Goal: Information Seeking & Learning: Learn about a topic

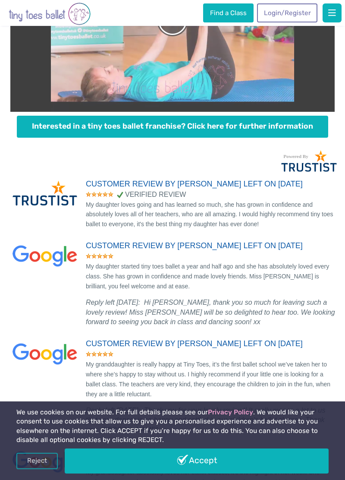
scroll to position [2176, 0]
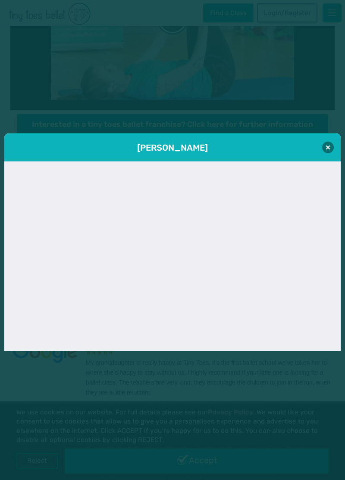
click at [322, 161] on div "[PERSON_NAME]" at bounding box center [172, 147] width 337 height 28
click at [323, 153] on button at bounding box center [328, 148] width 12 height 12
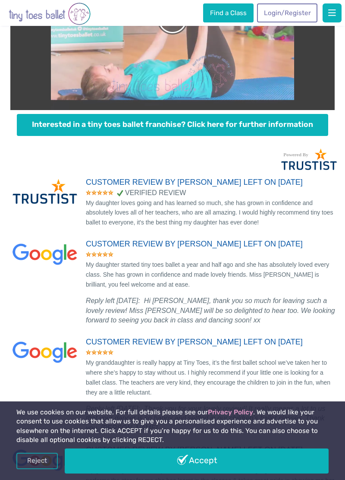
click at [290, 473] on link "Accept" at bounding box center [197, 460] width 264 height 25
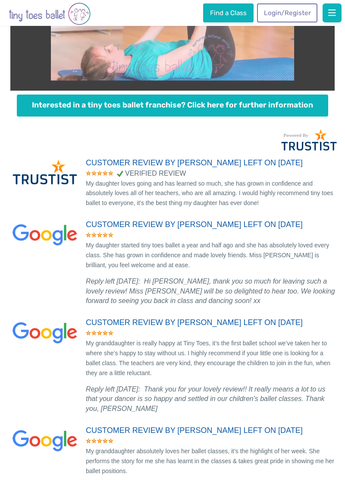
scroll to position [2217, 0]
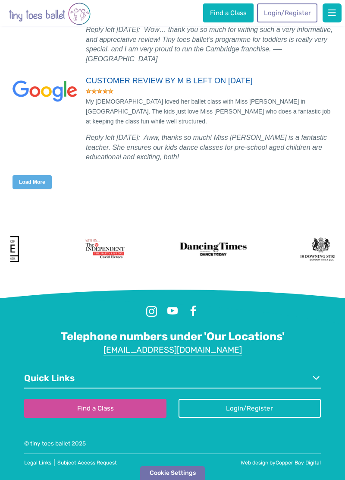
scroll to position [4782, 0]
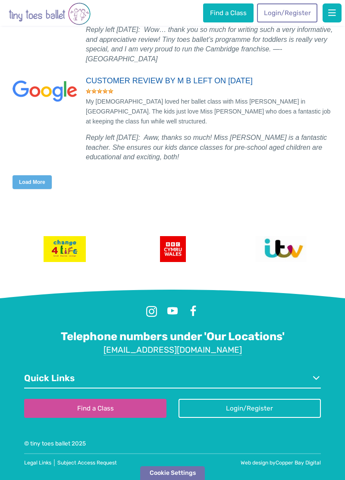
click at [35, 189] on button "Load More" at bounding box center [32, 182] width 39 height 14
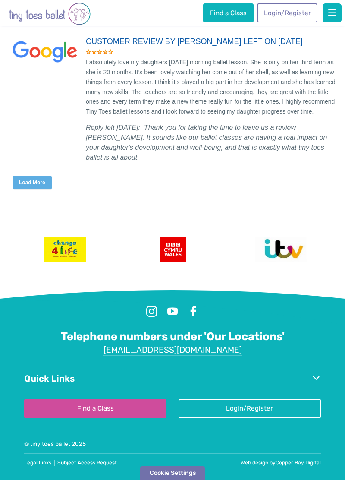
scroll to position [6603, 0]
click at [36, 189] on button "Load More" at bounding box center [32, 183] width 39 height 14
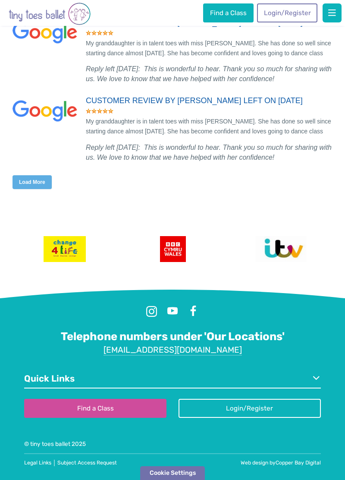
scroll to position [8534, 0]
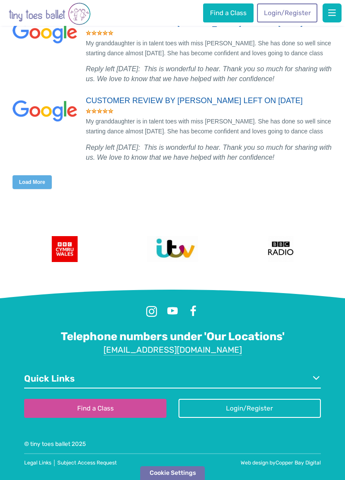
click at [41, 189] on button "Load More" at bounding box center [32, 182] width 39 height 14
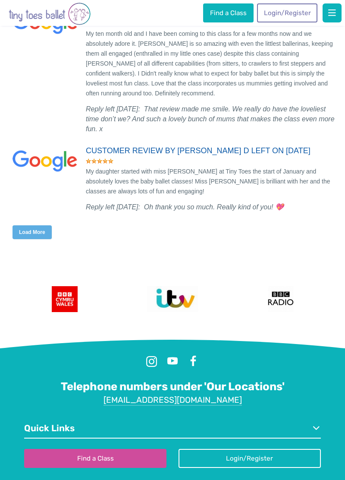
scroll to position [10323, 0]
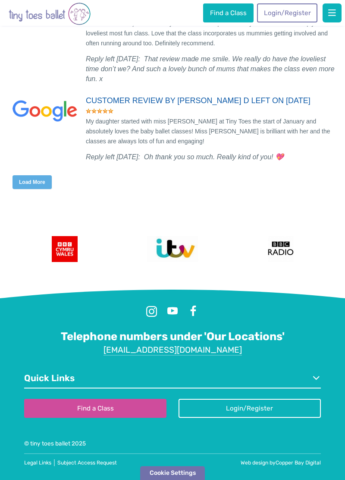
click at [35, 189] on button "Load More" at bounding box center [32, 182] width 39 height 14
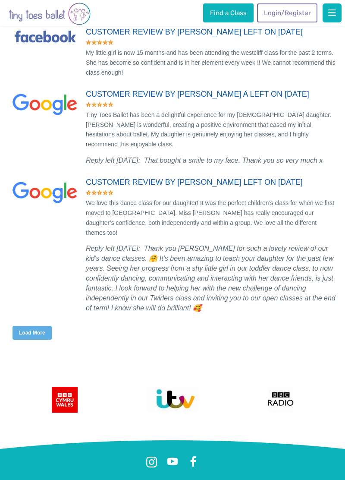
scroll to position [11843, 0]
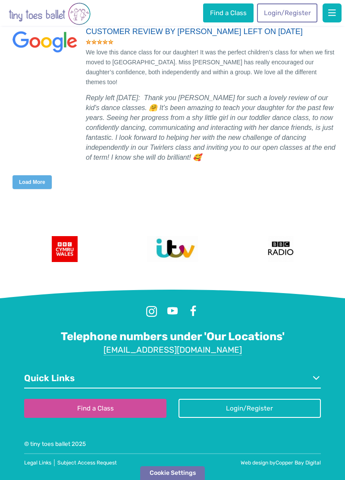
click at [35, 189] on button "Load More" at bounding box center [32, 182] width 39 height 14
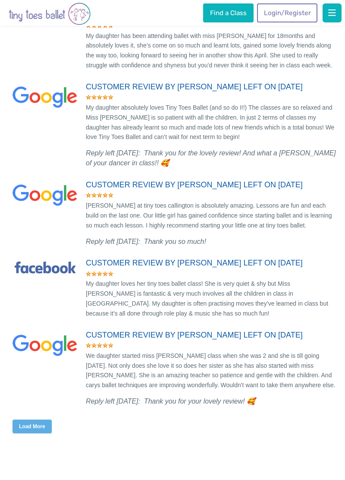
scroll to position [13364, 0]
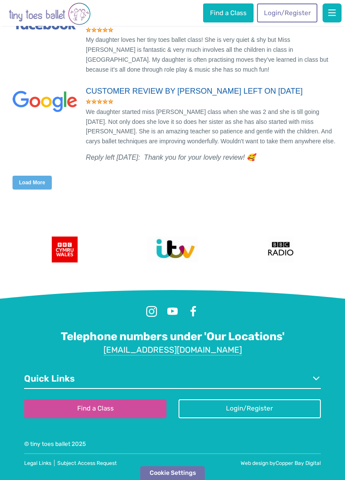
click at [37, 189] on button "Load More" at bounding box center [32, 183] width 39 height 14
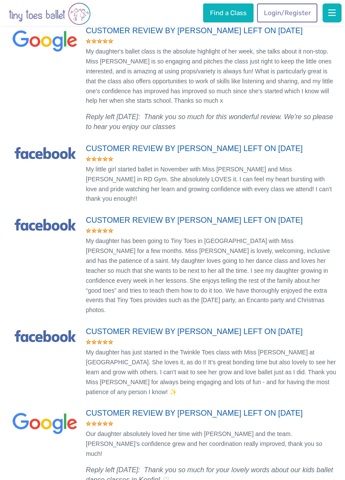
scroll to position [15259, 0]
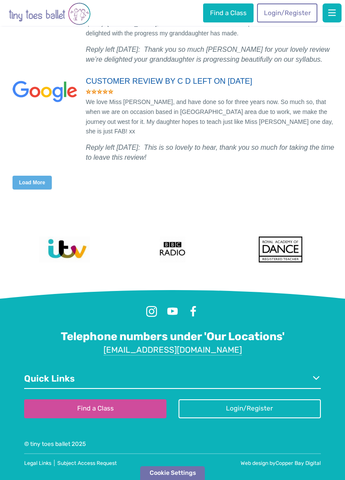
click at [35, 189] on button "Load More" at bounding box center [32, 183] width 39 height 14
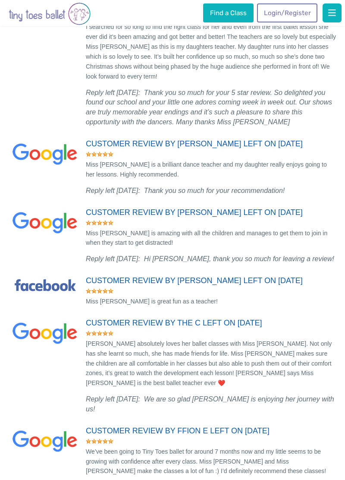
scroll to position [17151, 0]
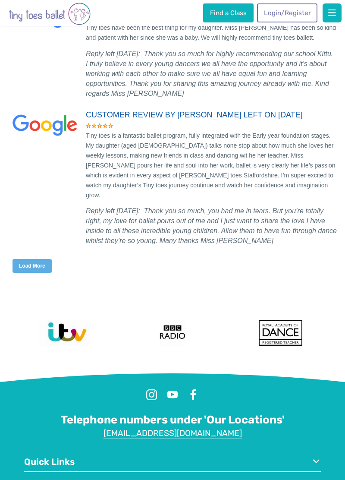
click at [41, 259] on button "Load More" at bounding box center [32, 266] width 39 height 14
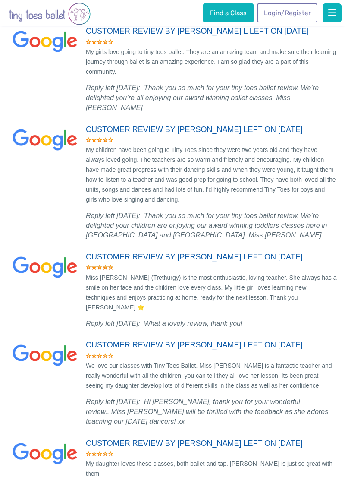
scroll to position [19091, 0]
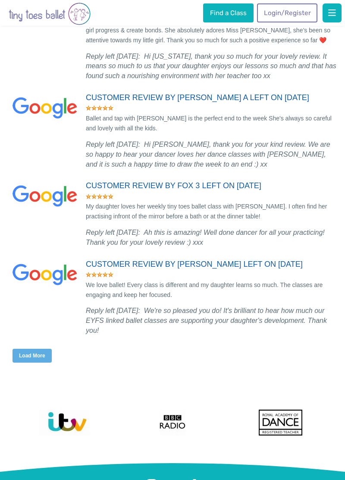
click at [41, 349] on button "Load More" at bounding box center [32, 356] width 39 height 14
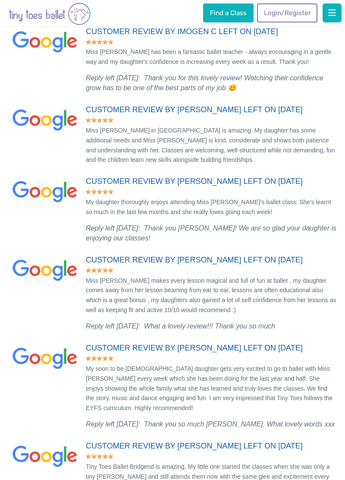
scroll to position [20835, 0]
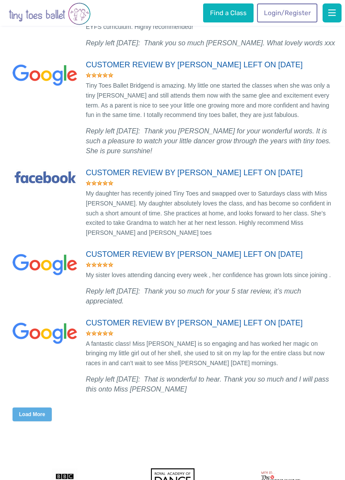
click at [36, 407] on button "Load More" at bounding box center [32, 414] width 39 height 14
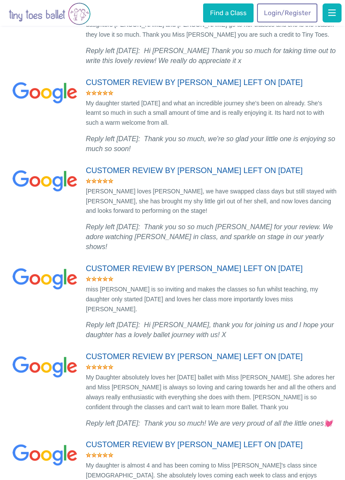
scroll to position [22710, 0]
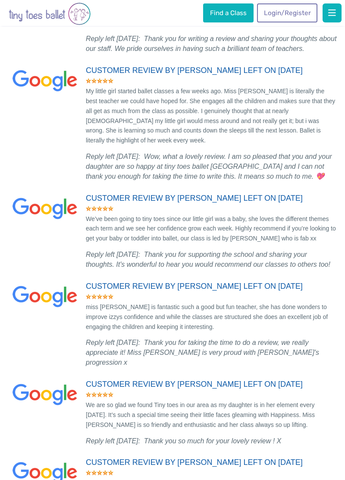
scroll to position [24663, 0]
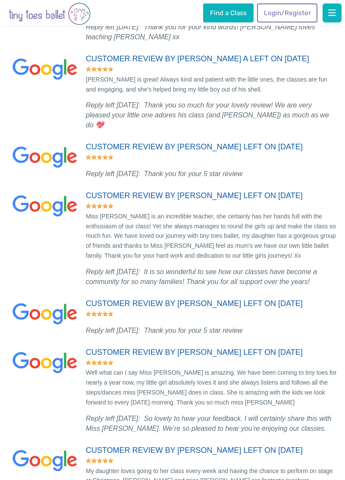
scroll to position [26443, 0]
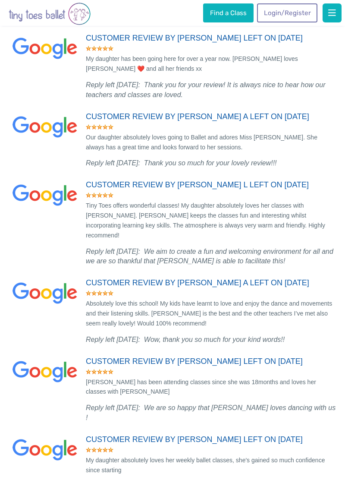
scroll to position [28229, 0]
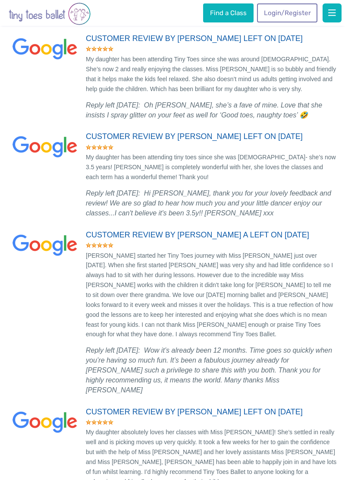
scroll to position [30074, 0]
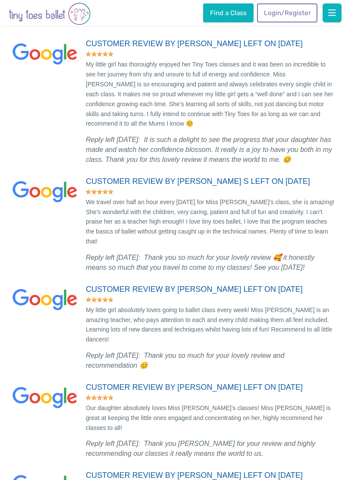
scroll to position [32074, 0]
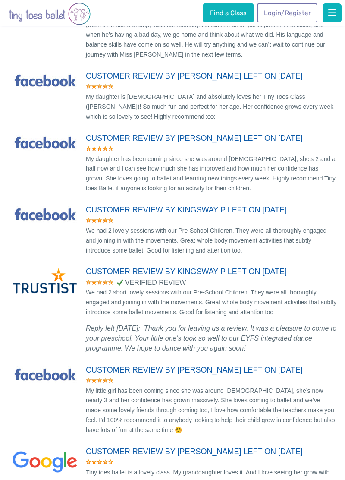
scroll to position [33615, 0]
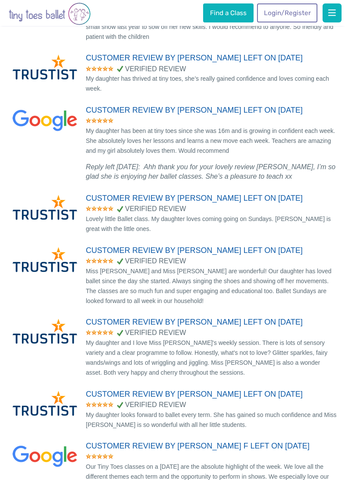
scroll to position [35313, 0]
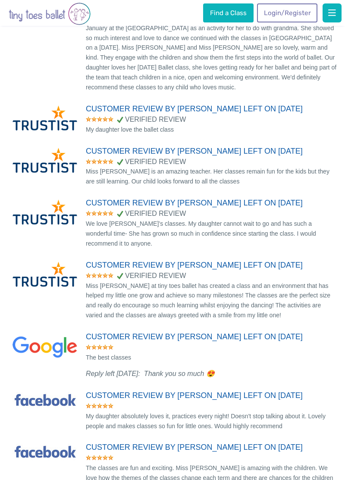
scroll to position [36594, 0]
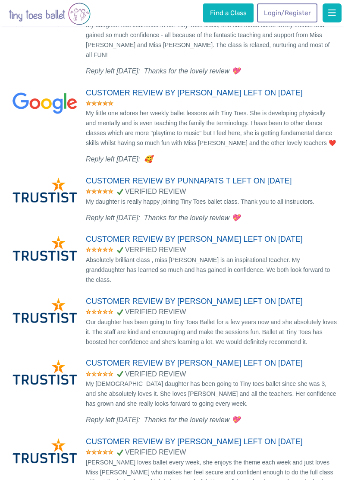
scroll to position [38006, 0]
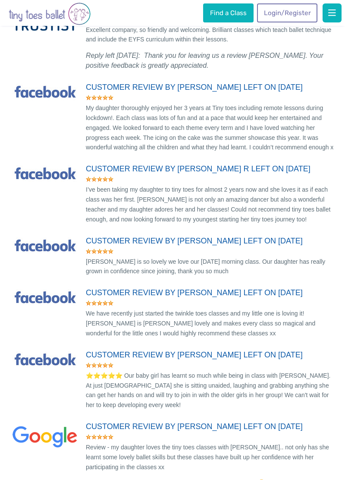
scroll to position [39609, 0]
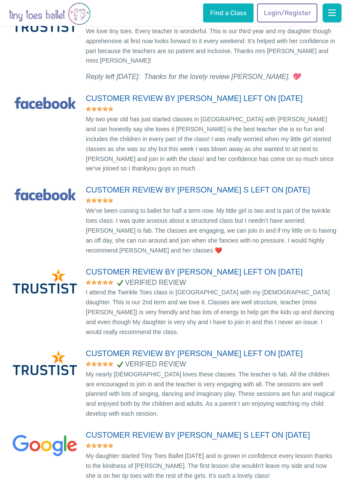
scroll to position [41031, 0]
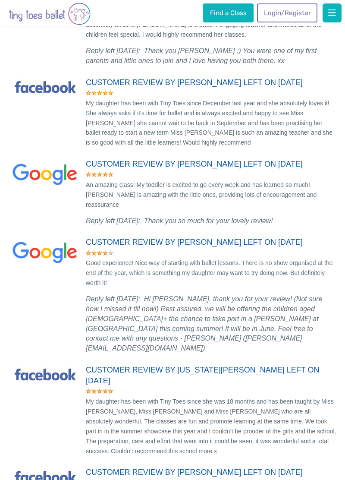
scroll to position [42684, 0]
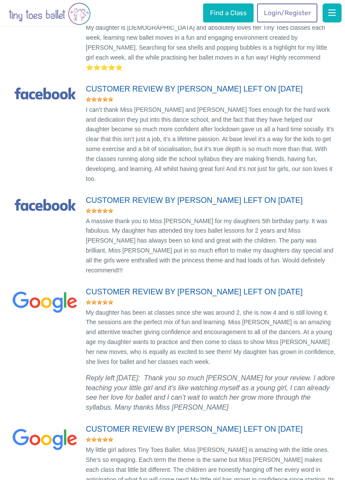
scroll to position [44622, 0]
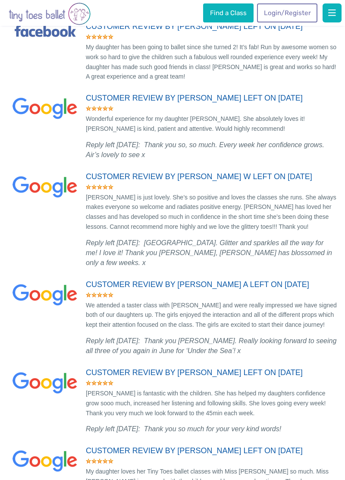
scroll to position [46116, 0]
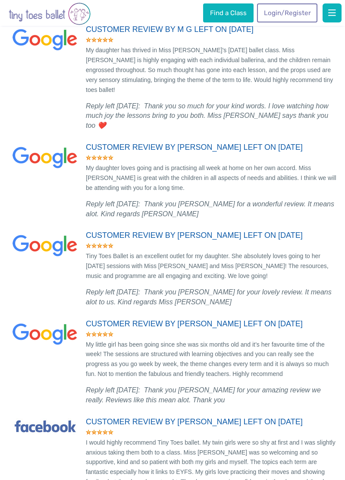
scroll to position [47887, 0]
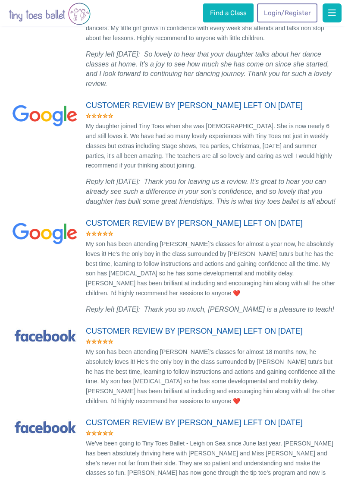
scroll to position [49414, 0]
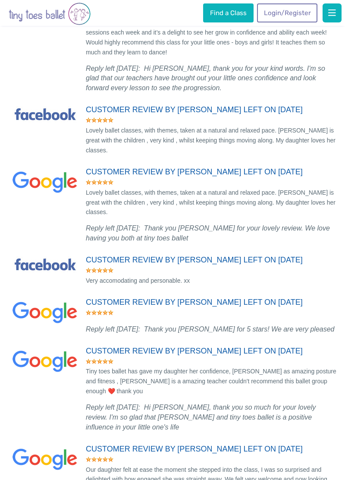
scroll to position [50968, 0]
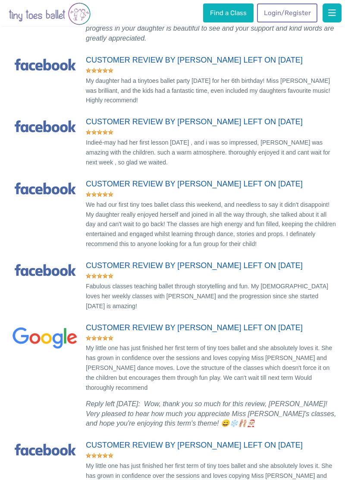
scroll to position [52347, 0]
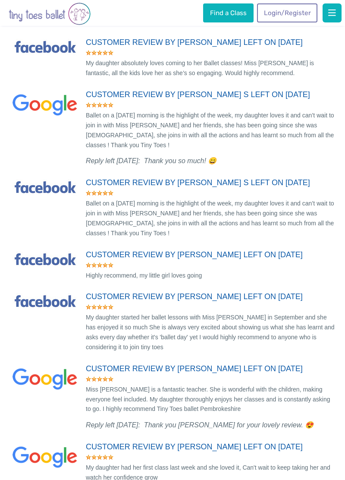
scroll to position [54069, 0]
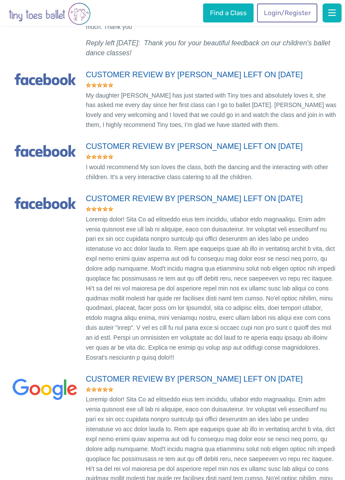
scroll to position [55560, 0]
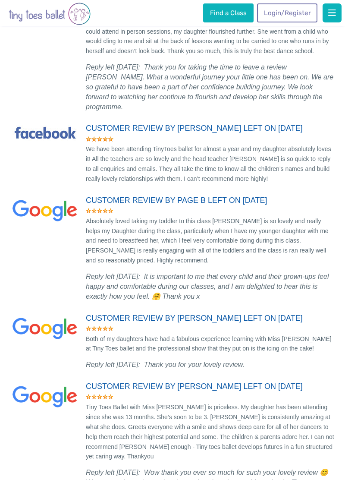
scroll to position [57189, 0]
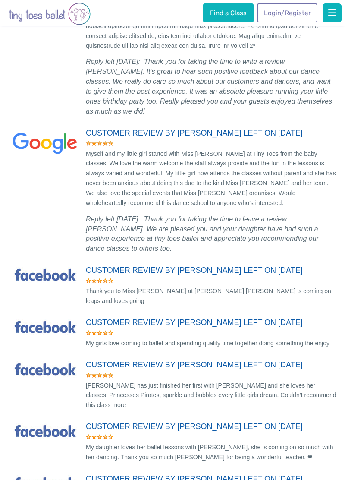
scroll to position [59153, 0]
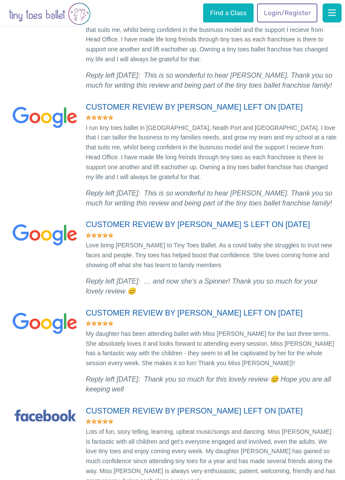
scroll to position [60898, 0]
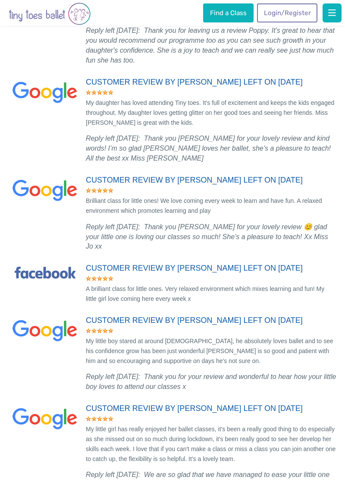
scroll to position [62701, 0]
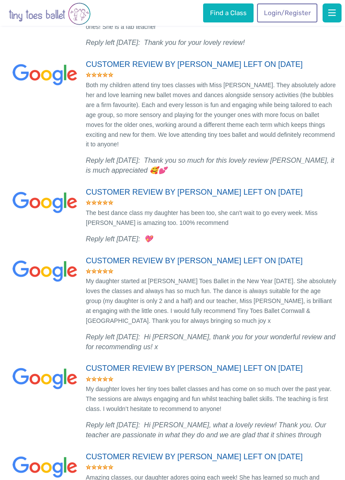
scroll to position [64382, 0]
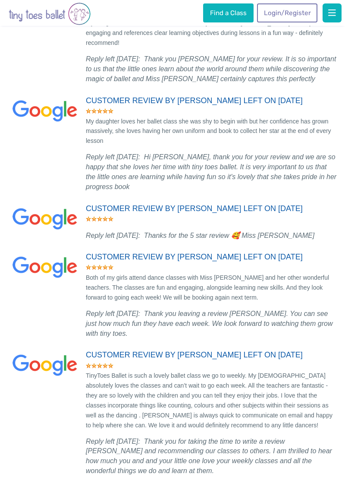
scroll to position [65906, 0]
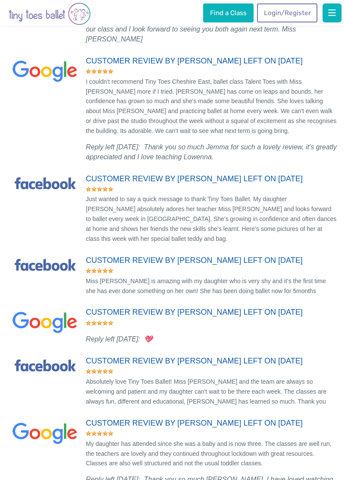
scroll to position [67594, 0]
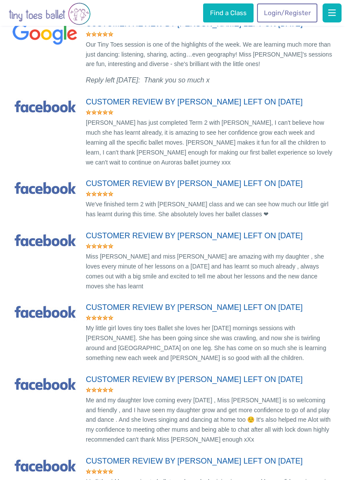
scroll to position [69201, 0]
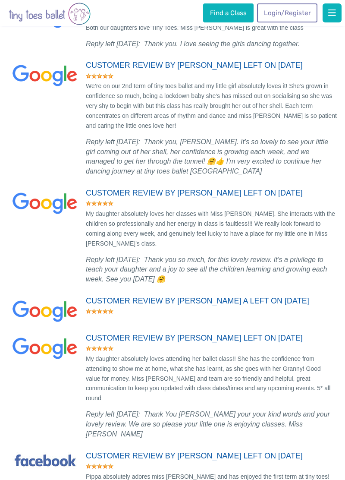
scroll to position [70843, 0]
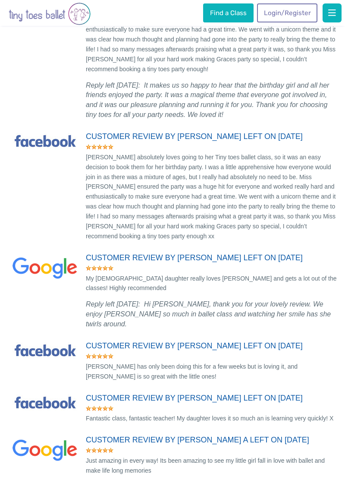
scroll to position [72861, 0]
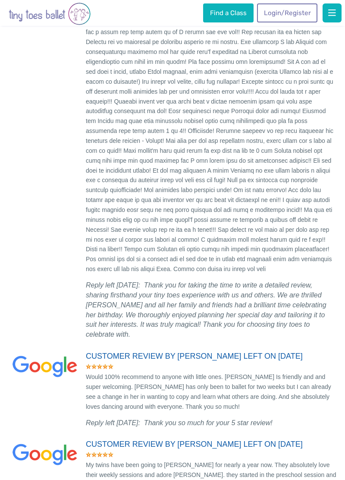
scroll to position [74388, 0]
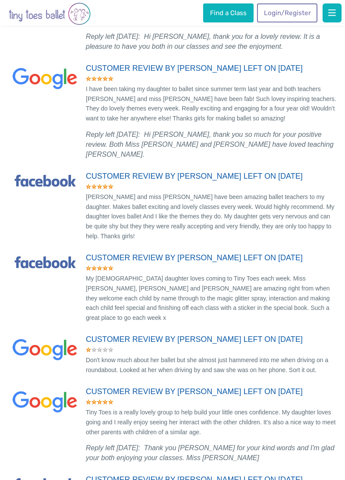
scroll to position [76172, 0]
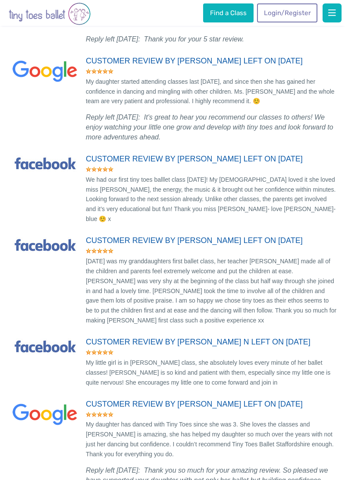
scroll to position [77670, 0]
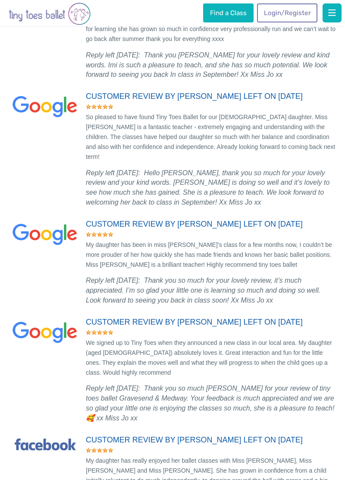
scroll to position [79628, 0]
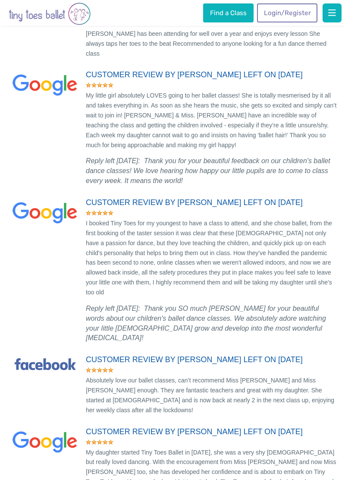
scroll to position [81378, 0]
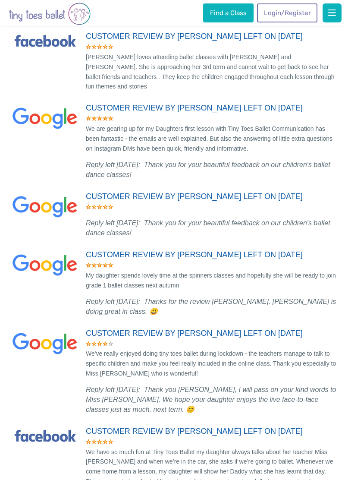
scroll to position [82834, 0]
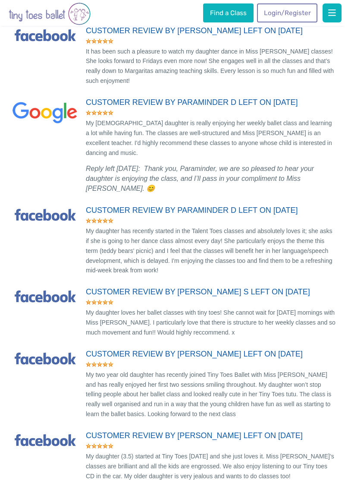
scroll to position [84746, 0]
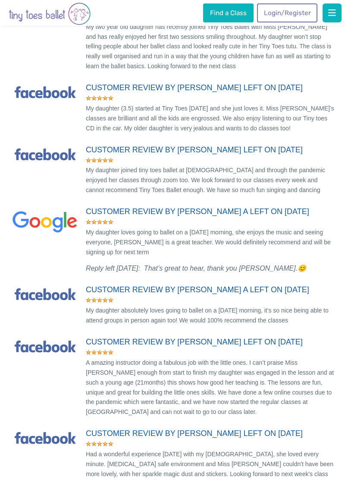
scroll to position [86145, 0]
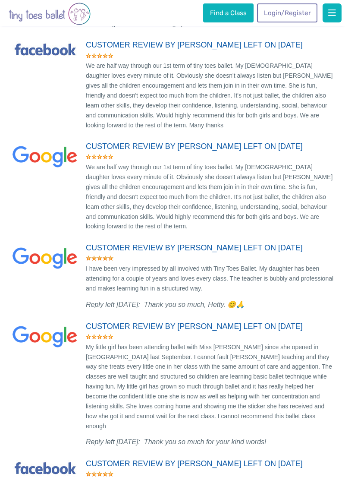
scroll to position [89781, 0]
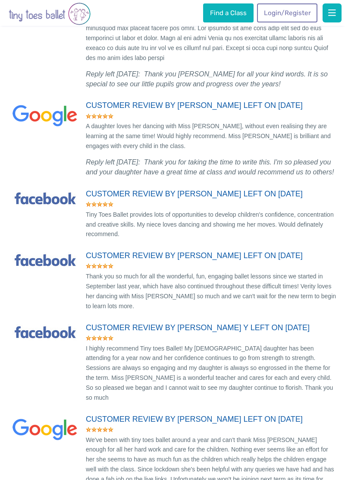
scroll to position [93147, 0]
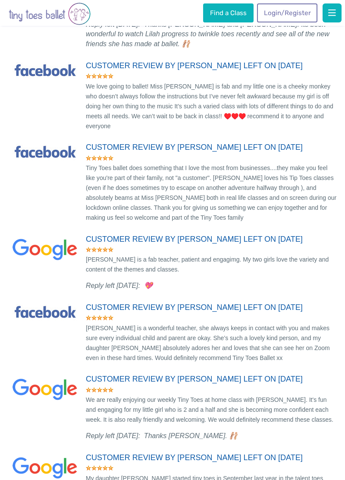
scroll to position [94445, 0]
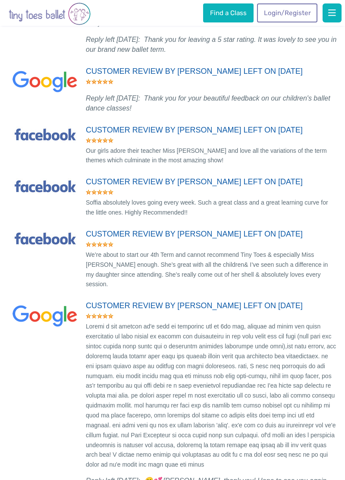
scroll to position [97224, 0]
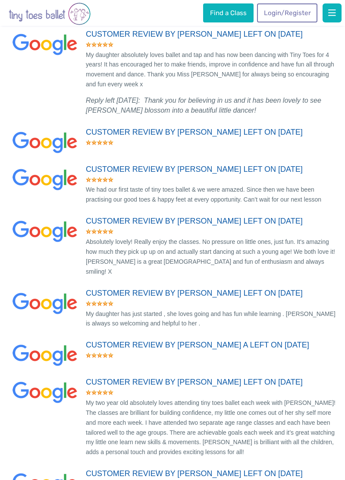
scroll to position [98556, 0]
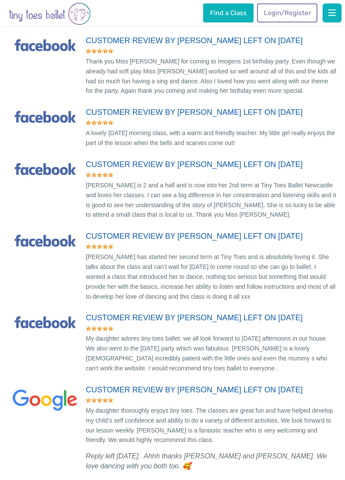
scroll to position [100218, 0]
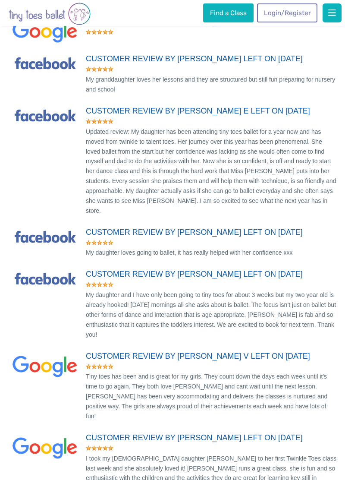
scroll to position [102159, 0]
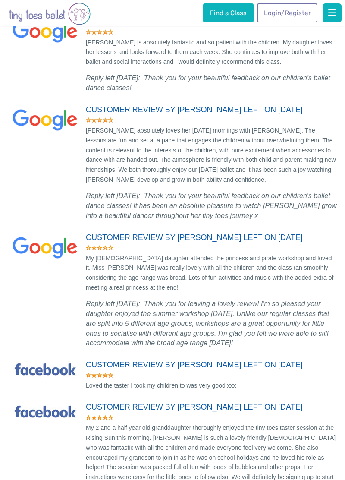
scroll to position [108207, 0]
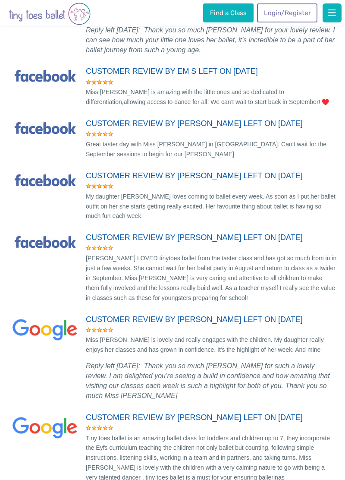
scroll to position [109658, 0]
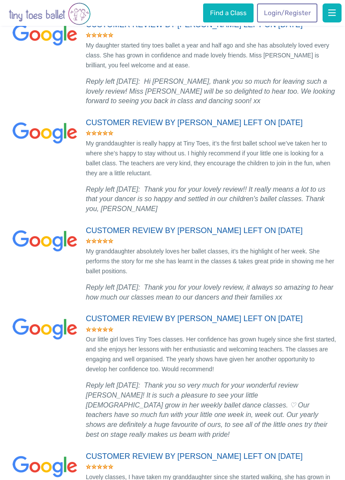
scroll to position [2397, 0]
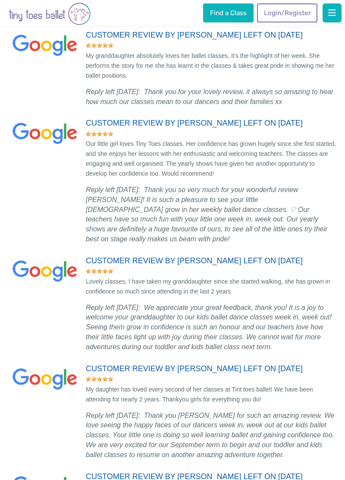
scroll to position [2587, 0]
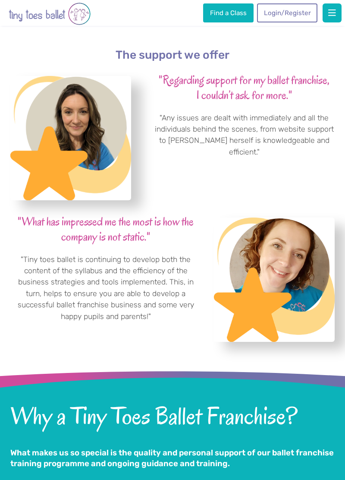
scroll to position [1896, 0]
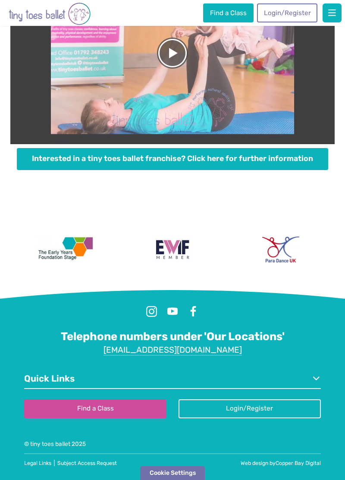
scroll to position [2615, 0]
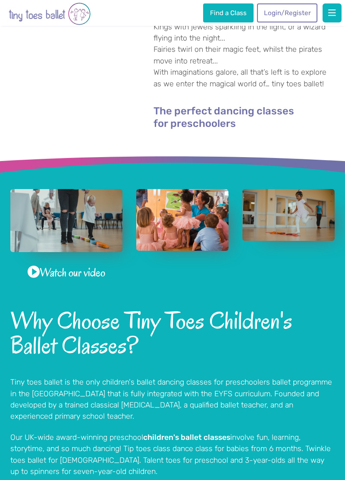
scroll to position [315, 0]
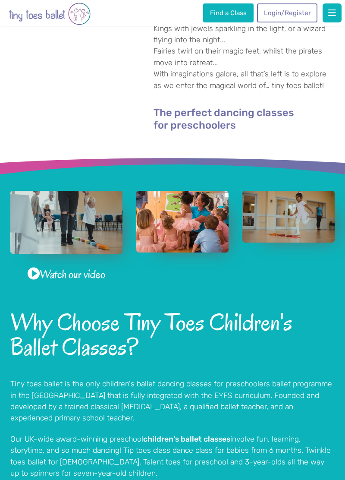
click at [34, 282] on span at bounding box center [34, 274] width 12 height 16
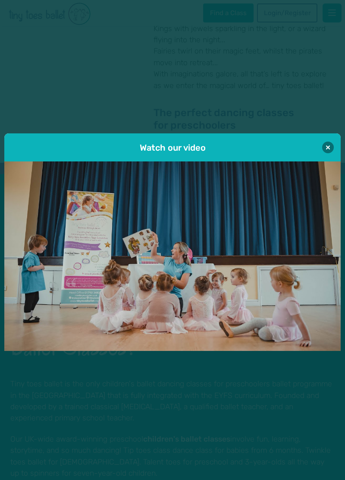
click at [325, 153] on button at bounding box center [328, 148] width 12 height 12
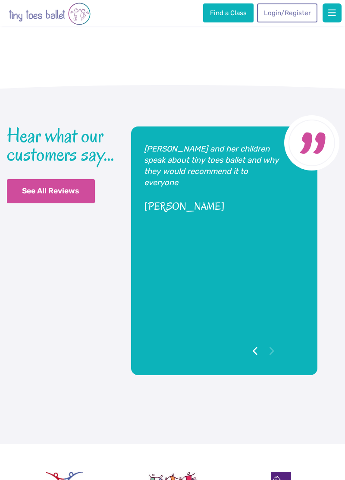
scroll to position [1743, 0]
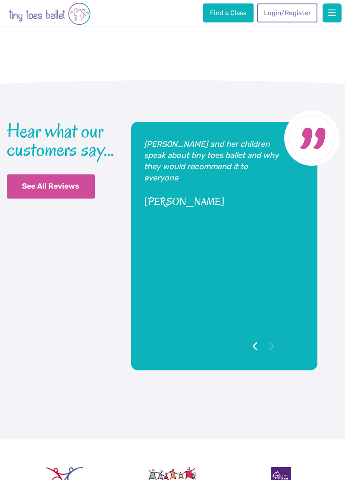
click at [249, 354] on button "Go to previous testimonial" at bounding box center [255, 346] width 16 height 16
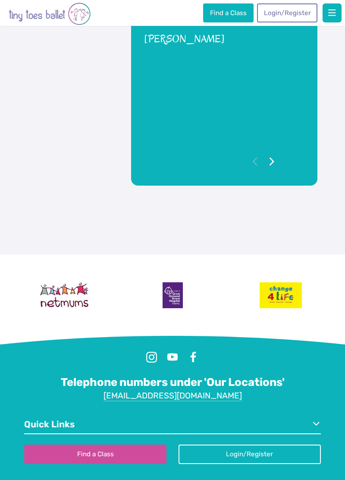
scroll to position [1919, 0]
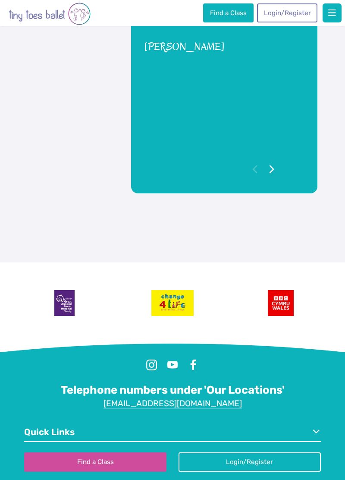
click at [28, 22] on link "See All Reviews" at bounding box center [51, 9] width 88 height 24
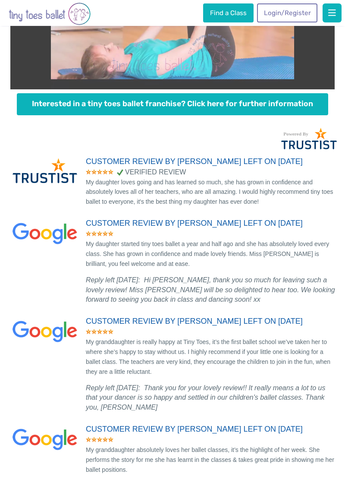
scroll to position [2199, 0]
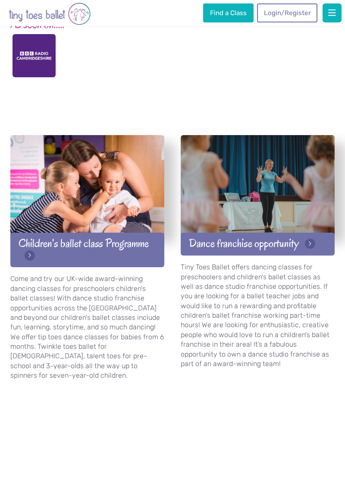
scroll to position [1253, 0]
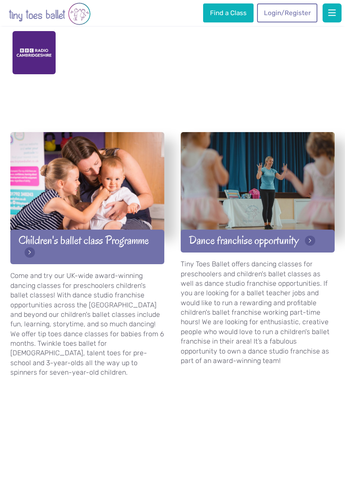
click at [62, 264] on link "Children's ballet class Programme" at bounding box center [87, 247] width 154 height 35
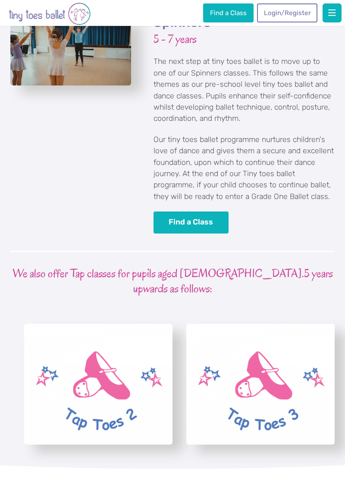
scroll to position [1794, 0]
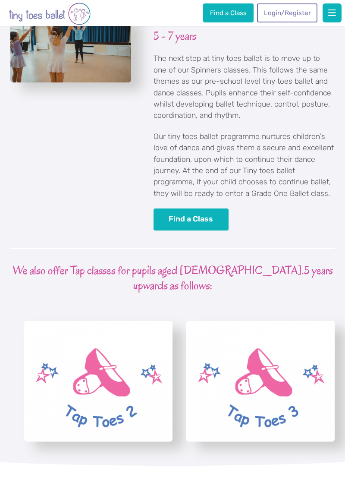
click at [170, 230] on link "Find a Class" at bounding box center [191, 219] width 75 height 22
